Goal: Complete application form: Complete application form

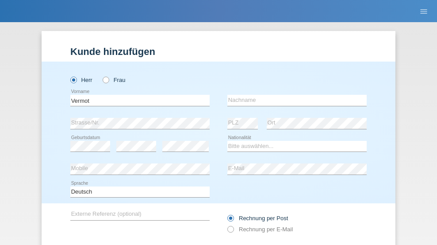
type input "Vermot"
click at [294, 95] on input "text" at bounding box center [296, 100] width 139 height 11
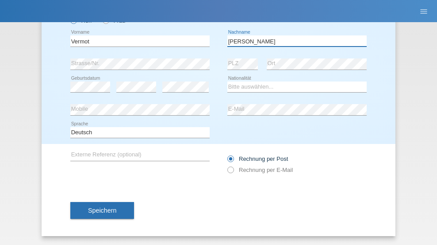
type input "[PERSON_NAME]"
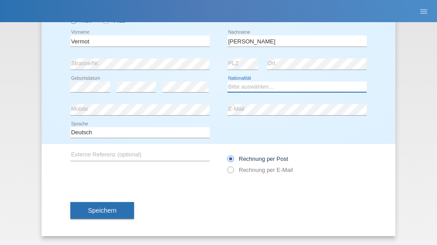
select select "CH"
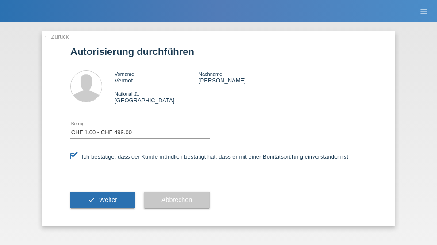
select select "1"
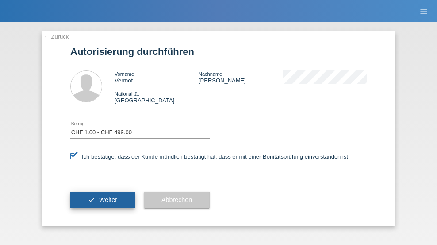
click at [103, 200] on span "Weiter" at bounding box center [108, 199] width 18 height 7
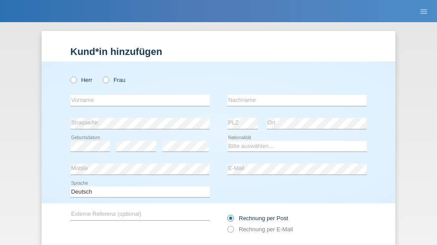
radio input "true"
click at [137, 95] on input "text" at bounding box center [139, 100] width 139 height 11
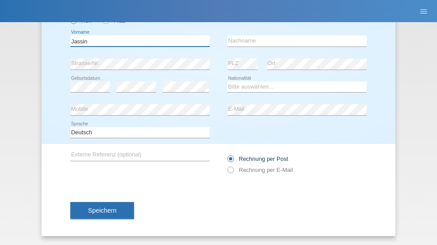
type input "Jassin"
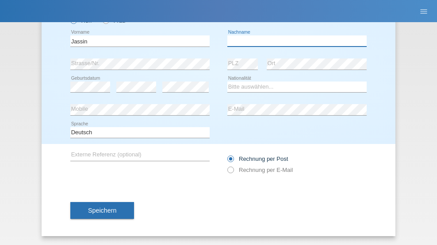
click at [294, 41] on input "text" at bounding box center [296, 40] width 139 height 11
type input "El Bohery"
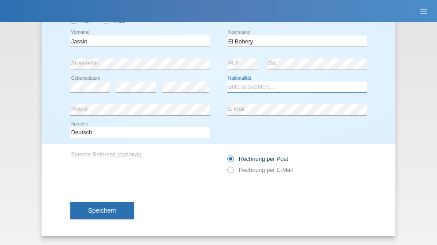
select select "CH"
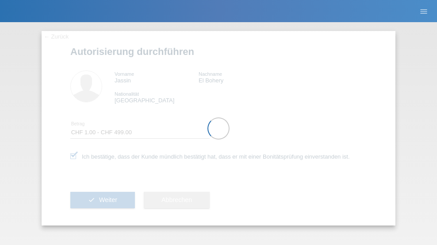
select select "1"
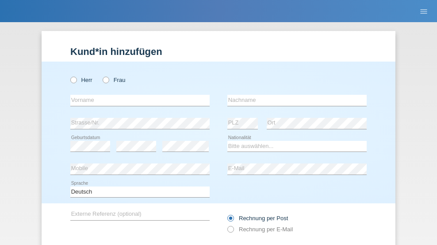
radio input "true"
click at [137, 95] on input "text" at bounding box center [139, 100] width 139 height 11
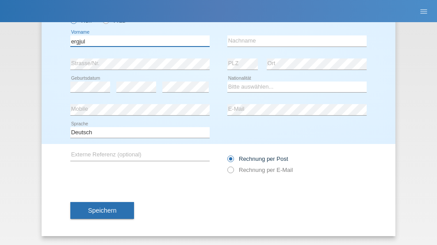
type input "ergjul"
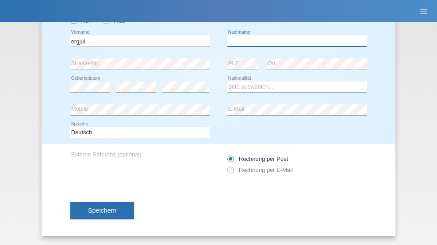
click at [294, 41] on input "text" at bounding box center [296, 40] width 139 height 11
type input "sakiri"
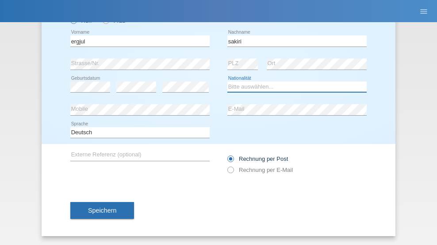
select select "CH"
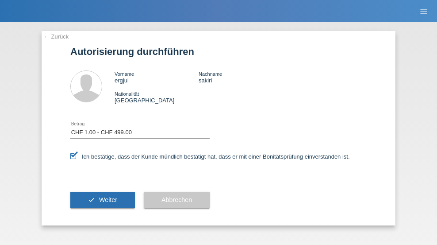
select select "1"
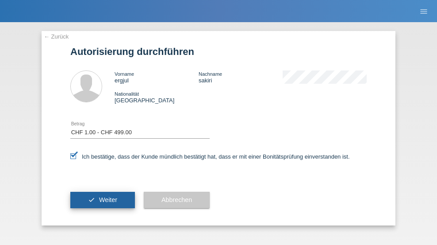
click at [103, 200] on span "Weiter" at bounding box center [108, 199] width 18 height 7
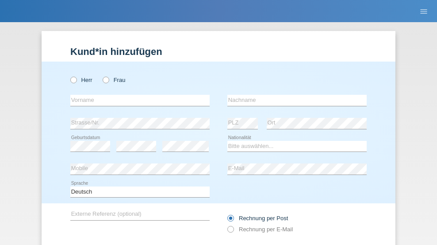
radio input "true"
click at [137, 95] on input "text" at bounding box center [139, 100] width 139 height 11
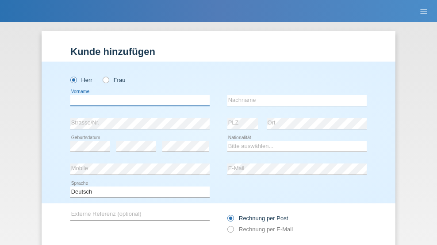
scroll to position [59, 0]
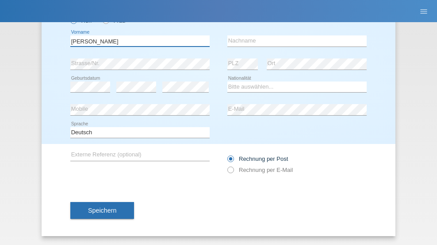
type input "[PERSON_NAME]"
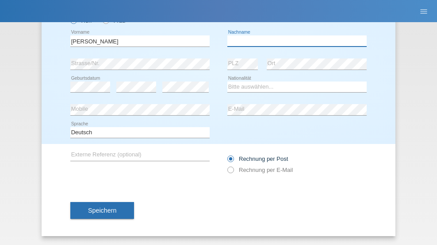
click at [294, 41] on input "text" at bounding box center [296, 40] width 139 height 11
type input "[PERSON_NAME]"
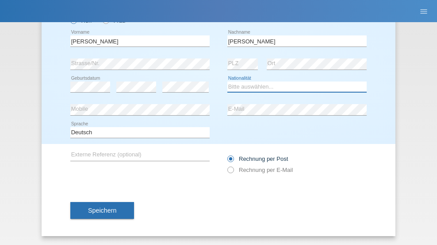
select select "CH"
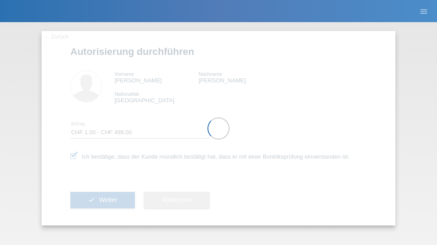
select select "1"
